Goal: Transaction & Acquisition: Purchase product/service

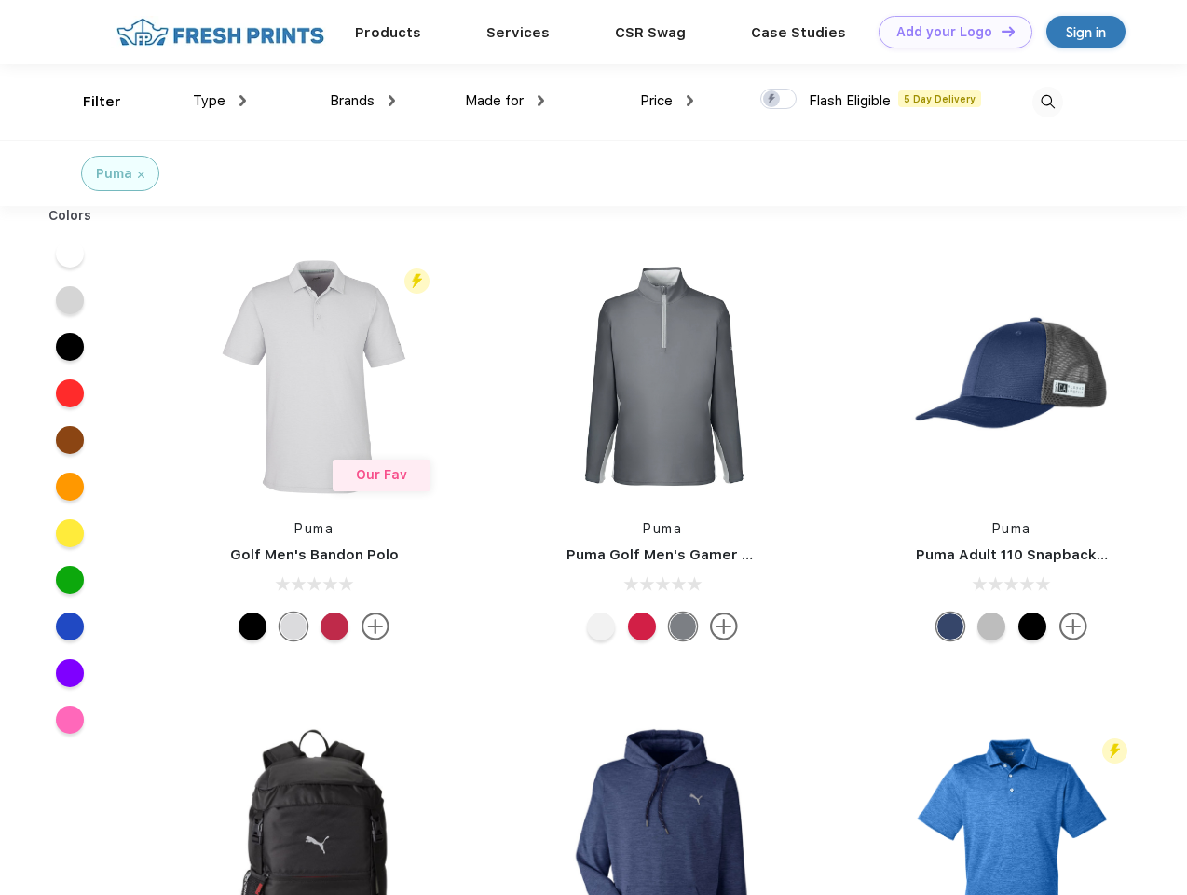
click at [949, 32] on link "Add your Logo Design Tool" at bounding box center [956, 32] width 154 height 33
click at [0, 0] on div "Design Tool" at bounding box center [0, 0] width 0 height 0
click at [1000, 31] on link "Add your Logo Design Tool" at bounding box center [956, 32] width 154 height 33
click at [89, 102] on div "Filter" at bounding box center [102, 101] width 38 height 21
click at [220, 101] on span "Type" at bounding box center [209, 100] width 33 height 17
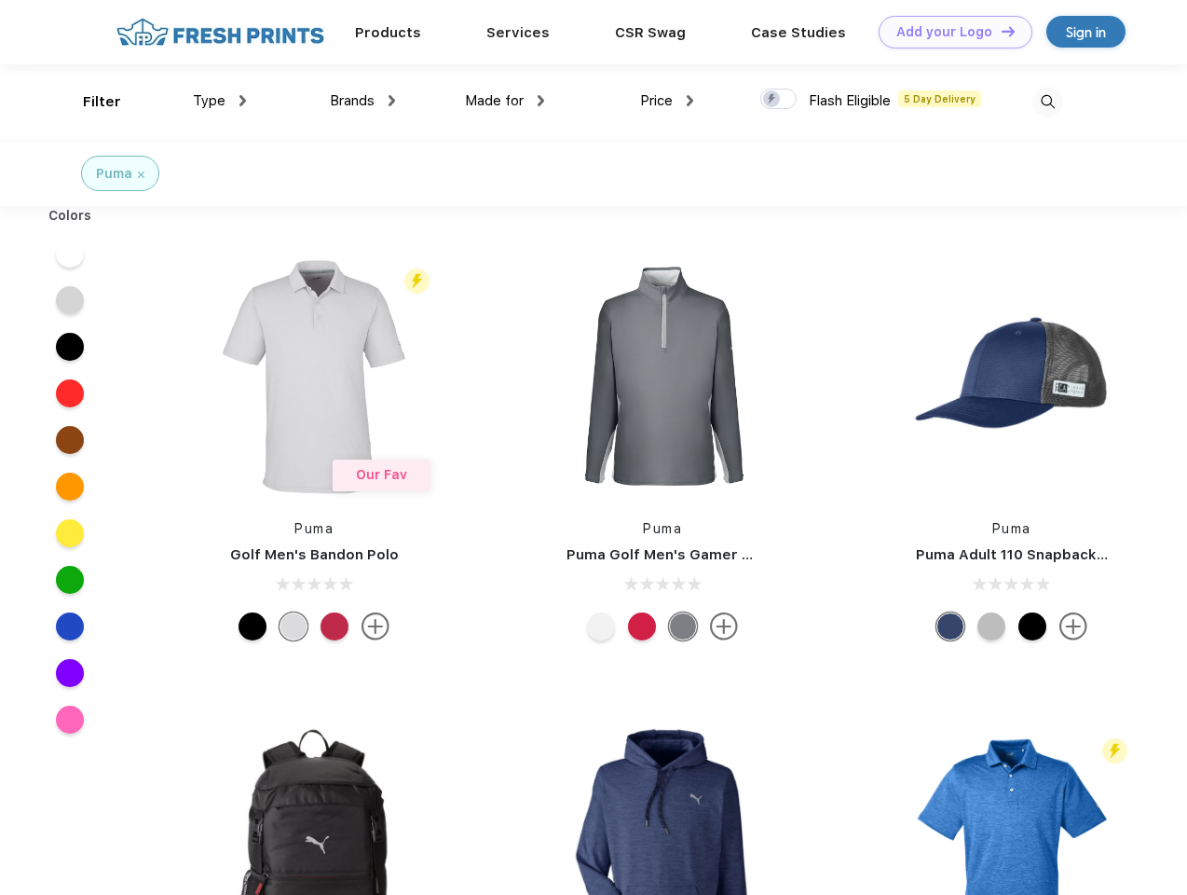
click at [362, 101] on span "Brands" at bounding box center [352, 100] width 45 height 17
click at [505, 101] on span "Made for" at bounding box center [494, 100] width 59 height 17
click at [667, 101] on span "Price" at bounding box center [656, 100] width 33 height 17
click at [779, 100] on div at bounding box center [778, 99] width 36 height 21
click at [773, 100] on input "checkbox" at bounding box center [766, 94] width 12 height 12
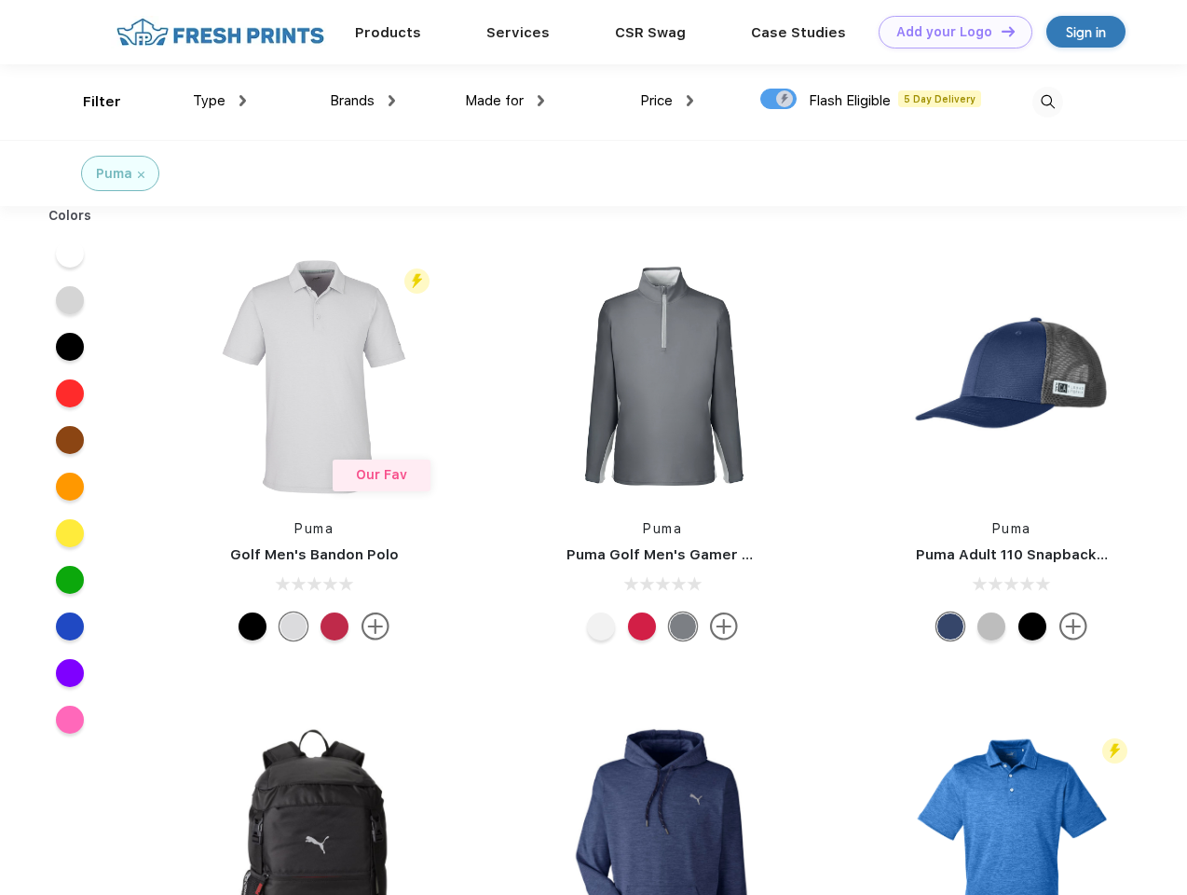
click at [1047, 102] on img at bounding box center [1047, 102] width 31 height 31
